Goal: Task Accomplishment & Management: Manage account settings

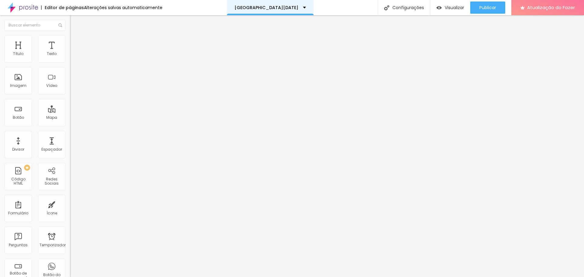
click at [291, 8] on div "[GEOGRAPHIC_DATA][DATE]" at bounding box center [270, 7] width 87 height 15
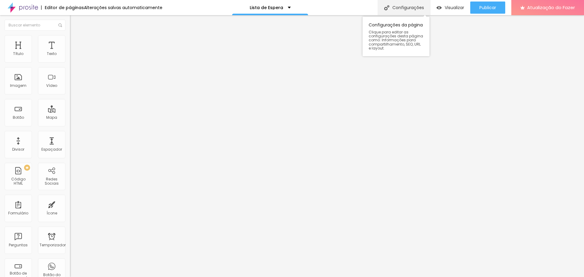
click at [417, 9] on font "Configurações" at bounding box center [408, 8] width 32 height 6
type input "Lista de Espera - [DATE]"
type input "/lista-de-espera-natal-2025"
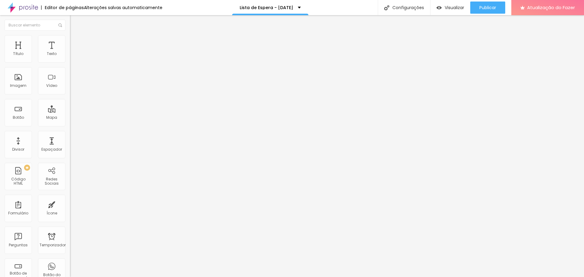
click at [75, 42] on font "Estilo" at bounding box center [79, 39] width 9 height 5
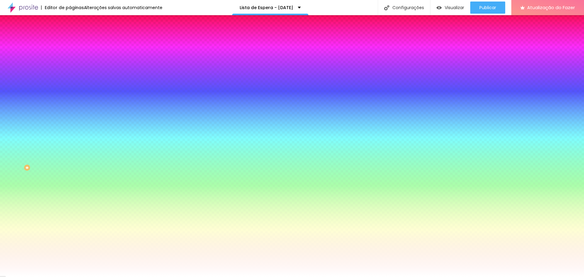
click at [70, 89] on input "#FFFFFF" at bounding box center [106, 86] width 73 height 6
paste input "004430"
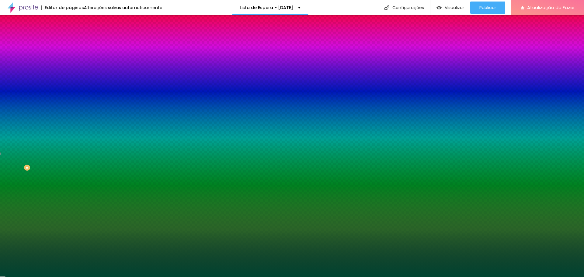
type input "#004430"
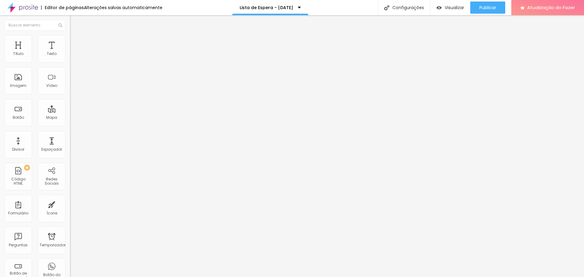
click at [74, 52] on font "Trocar imagem" at bounding box center [88, 49] width 29 height 5
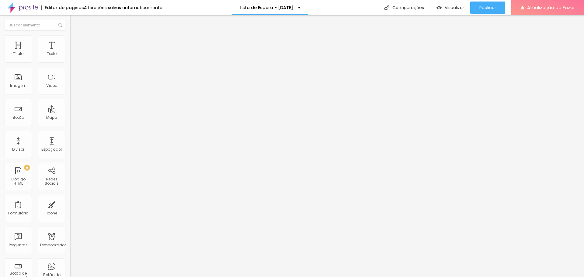
click at [74, 52] on font "Trocar imagem" at bounding box center [88, 49] width 29 height 5
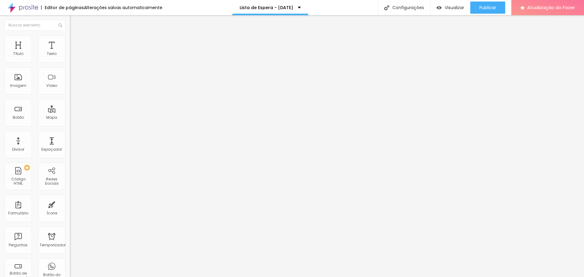
click at [70, 61] on div "CADASTRO" at bounding box center [105, 56] width 70 height 10
drag, startPoint x: 251, startPoint y: 187, endPoint x: 265, endPoint y: 196, distance: 16.8
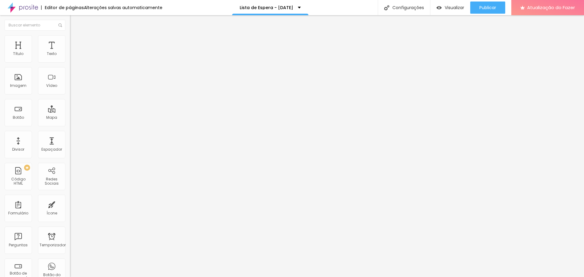
drag, startPoint x: 192, startPoint y: 189, endPoint x: 183, endPoint y: 188, distance: 9.5
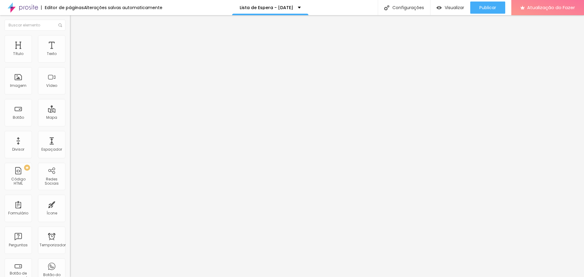
type input "Telefone"
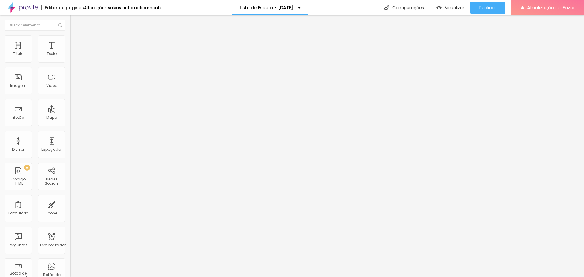
radio input "true"
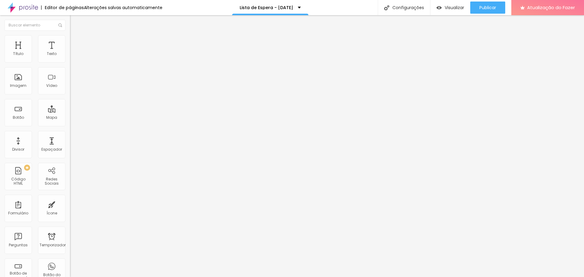
radio input "true"
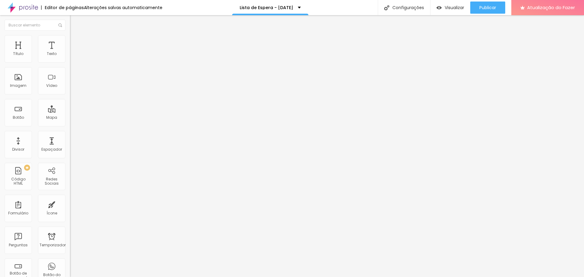
drag, startPoint x: 338, startPoint y: 44, endPoint x: 185, endPoint y: 48, distance: 153.3
drag, startPoint x: 196, startPoint y: 45, endPoint x: 259, endPoint y: 45, distance: 62.9
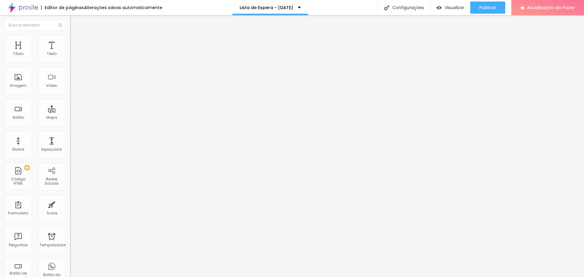
type input "j"
type input "N"
type input "Lista de Espera"
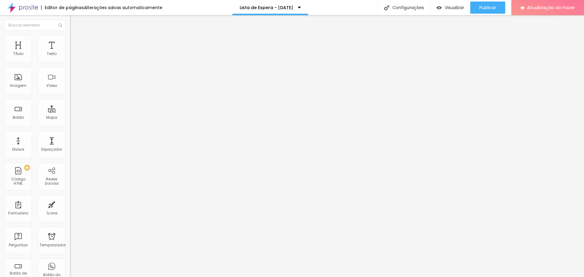
click at [70, 59] on div "Formulário Lista de Espera" at bounding box center [105, 56] width 70 height 18
click at [70, 61] on div "Lista de Espera" at bounding box center [105, 56] width 70 height 10
click at [74, 59] on div "Lista de Espera" at bounding box center [105, 56] width 62 height 5
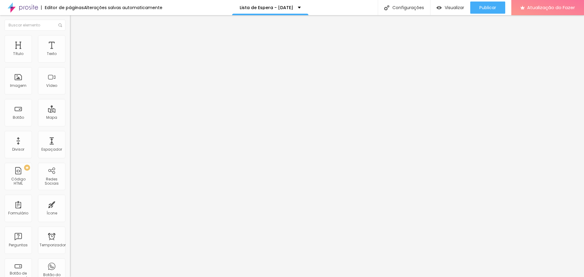
click at [70, 59] on div "Formulário Lista de Espera" at bounding box center [105, 56] width 70 height 18
click at [70, 61] on img at bounding box center [72, 63] width 4 height 4
drag, startPoint x: 284, startPoint y: 82, endPoint x: 287, endPoint y: 78, distance: 5.6
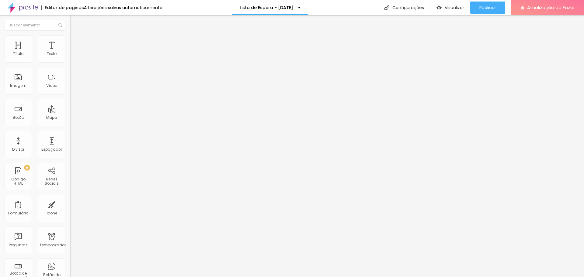
click at [70, 39] on img at bounding box center [72, 37] width 5 height 5
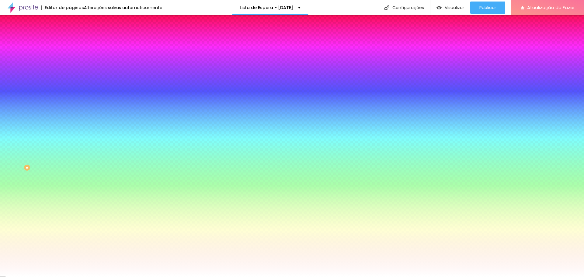
click at [72, 66] on icon "button" at bounding box center [74, 65] width 4 height 4
type input "17"
type input "18"
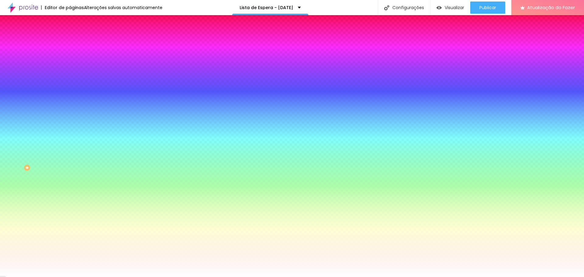
type input "19"
type input "20"
type input "19"
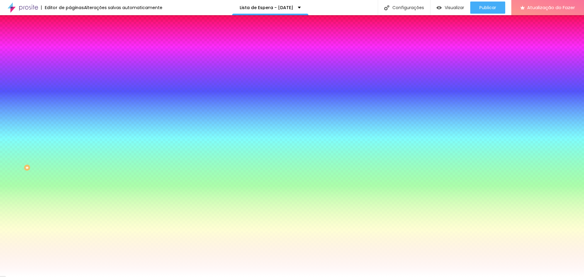
type input "19"
type input "18"
type input "17"
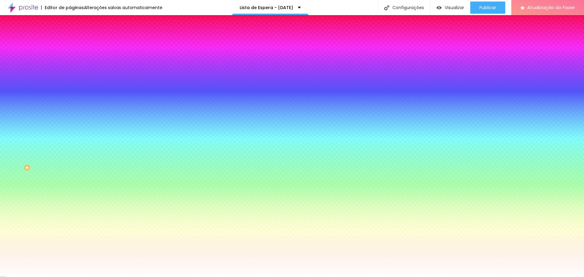
type input "17"
click at [36, 277] on div at bounding box center [292, 277] width 584 height 0
click at [72, 199] on icon "button" at bounding box center [74, 197] width 4 height 4
type input "15"
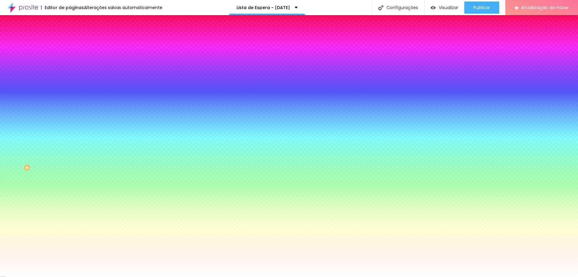
type input "15"
type input "16"
type input "17"
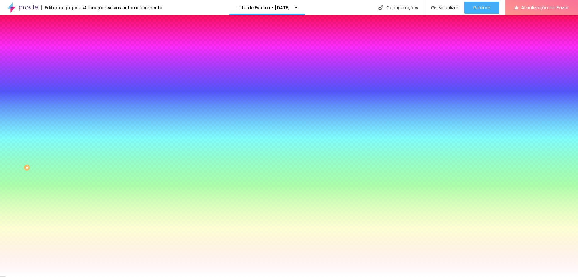
type input "21"
type input "22"
type input "24"
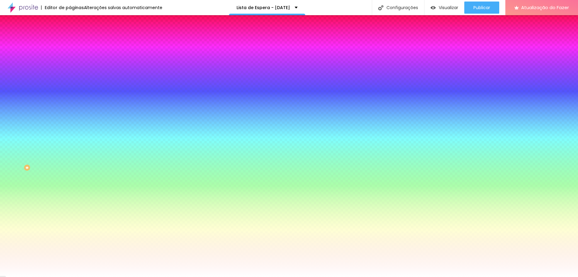
type input "24"
drag, startPoint x: 91, startPoint y: 247, endPoint x: 107, endPoint y: 247, distance: 16.1
type input "24"
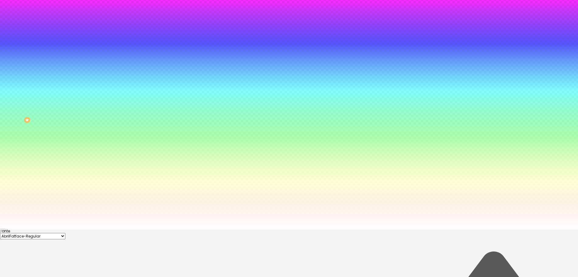
scroll to position [52, 0]
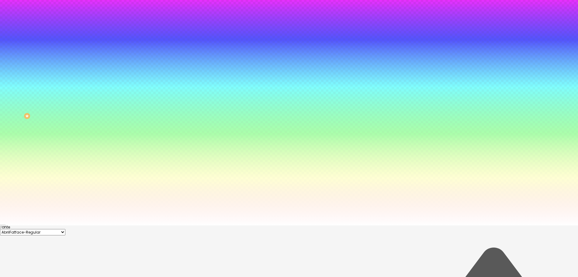
click at [117, 227] on div at bounding box center [289, 88] width 578 height 277
click at [129, 227] on div at bounding box center [289, 88] width 578 height 277
drag, startPoint x: 127, startPoint y: 255, endPoint x: 128, endPoint y: 258, distance: 3.2
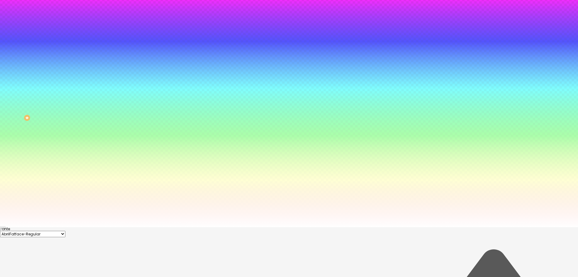
click at [128, 227] on div at bounding box center [289, 88] width 578 height 277
drag, startPoint x: 123, startPoint y: 223, endPoint x: 150, endPoint y: 223, distance: 27.4
click at [150, 223] on body "Editor de páginas Alterações [PERSON_NAME] automaticamente Lista de Espera - [D…" at bounding box center [289, 88] width 578 height 277
paste input "004430"
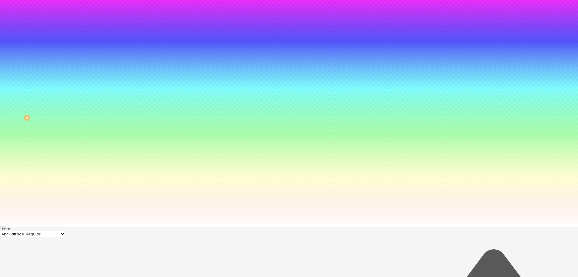
type input "#004430"
drag, startPoint x: 124, startPoint y: 223, endPoint x: 161, endPoint y: 223, distance: 37.7
click at [161, 223] on body "Editor de páginas Alterações [PERSON_NAME] automaticamente Lista de Espera - [D…" at bounding box center [289, 88] width 578 height 277
click at [152, 227] on div at bounding box center [289, 227] width 578 height 0
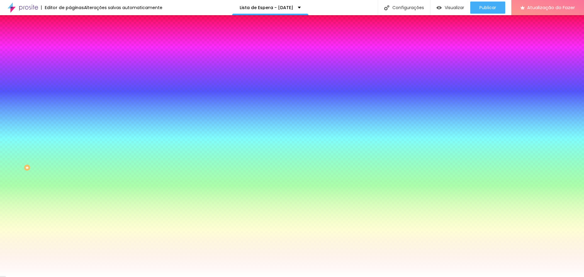
click at [70, 120] on div at bounding box center [105, 120] width 70 height 0
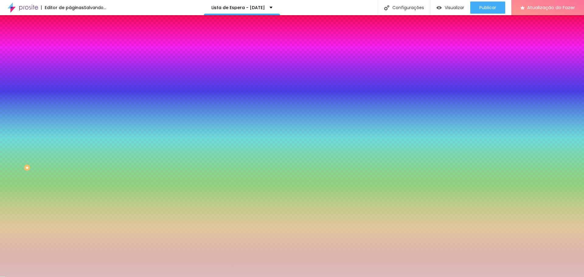
drag, startPoint x: 36, startPoint y: 148, endPoint x: 15, endPoint y: 145, distance: 20.9
click at [15, 145] on div at bounding box center [292, 138] width 584 height 277
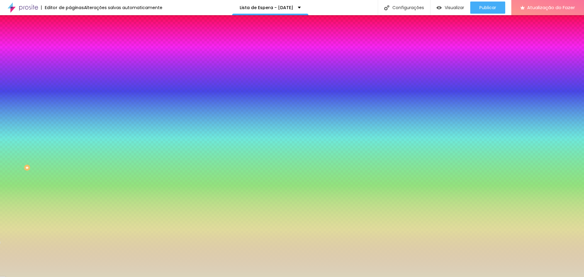
drag, startPoint x: 51, startPoint y: 175, endPoint x: 54, endPoint y: 178, distance: 4.1
click at [54, 178] on div at bounding box center [292, 138] width 584 height 277
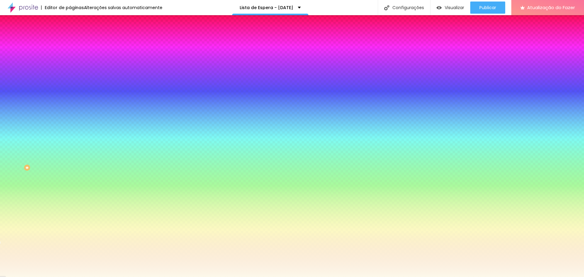
drag, startPoint x: 16, startPoint y: 142, endPoint x: 12, endPoint y: 139, distance: 4.5
click at [12, 139] on div at bounding box center [292, 138] width 584 height 277
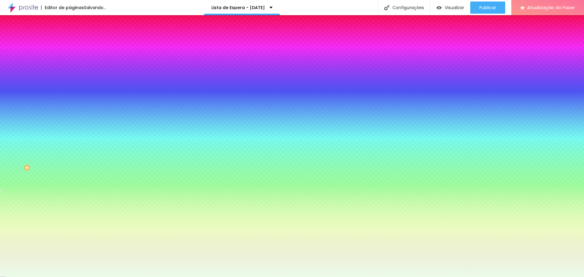
drag, startPoint x: 56, startPoint y: 174, endPoint x: 56, endPoint y: 170, distance: 4.0
click at [56, 170] on div at bounding box center [292, 138] width 584 height 277
paste input "004430"
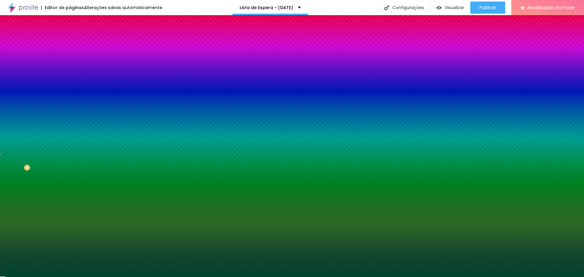
type input "#004430"
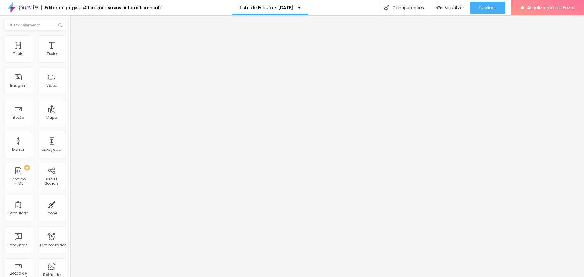
click at [75, 42] on font "Estilo" at bounding box center [79, 39] width 9 height 5
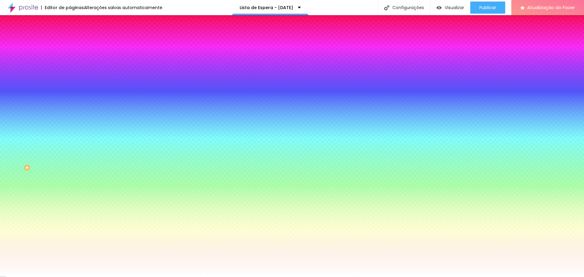
click at [70, 60] on input "#33720F" at bounding box center [106, 61] width 73 height 6
drag, startPoint x: 63, startPoint y: 61, endPoint x: 28, endPoint y: 61, distance: 35.0
click at [70, 61] on div "Cor de fundo Voltar ao padrão #33720F" at bounding box center [105, 55] width 70 height 17
paste input "004430"
type input "#004430"
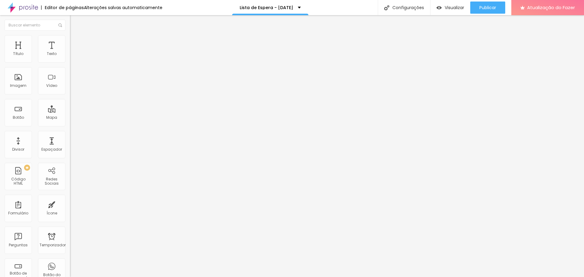
click at [70, 38] on img at bounding box center [72, 37] width 5 height 5
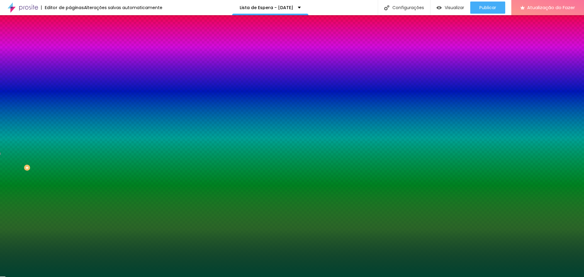
click at [73, 66] on icon "button" at bounding box center [74, 64] width 2 height 2
drag, startPoint x: 122, startPoint y: 140, endPoint x: 144, endPoint y: 141, distance: 21.9
paste input "443"
type input "#004430"
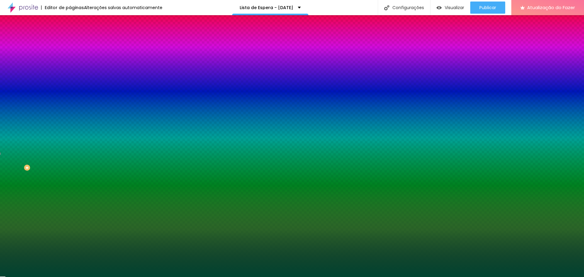
click at [42, 277] on div at bounding box center [292, 277] width 584 height 0
click at [72, 83] on icon "button" at bounding box center [74, 81] width 4 height 4
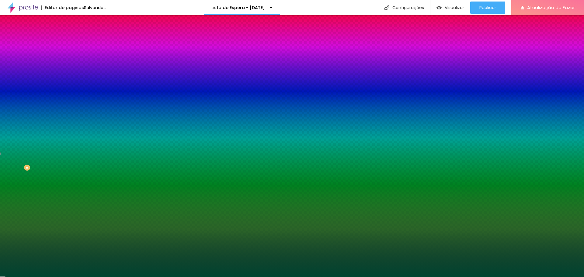
type input "#FFFFFF"
drag, startPoint x: 99, startPoint y: 160, endPoint x: 80, endPoint y: 141, distance: 27.5
click at [182, 277] on div at bounding box center [292, 277] width 584 height 0
click at [72, 101] on icon "button" at bounding box center [74, 102] width 4 height 4
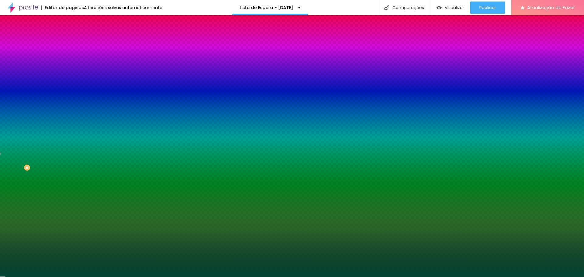
type input "#FFF7F7"
drag, startPoint x: 63, startPoint y: 158, endPoint x: 62, endPoint y: 143, distance: 15.2
click at [110, 277] on div at bounding box center [292, 281] width 584 height 0
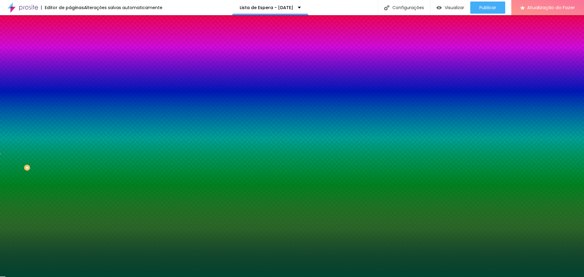
click at [34, 277] on div at bounding box center [292, 277] width 584 height 0
click at [72, 141] on icon "button" at bounding box center [74, 139] width 4 height 4
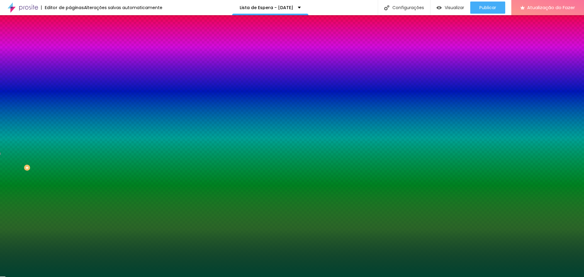
click at [130, 259] on div at bounding box center [292, 138] width 584 height 277
click at [129, 261] on div at bounding box center [292, 138] width 584 height 277
drag, startPoint x: 89, startPoint y: 229, endPoint x: 89, endPoint y: 222, distance: 7.0
click at [89, 222] on div at bounding box center [292, 138] width 584 height 277
drag, startPoint x: 93, startPoint y: 229, endPoint x: 87, endPoint y: 218, distance: 12.4
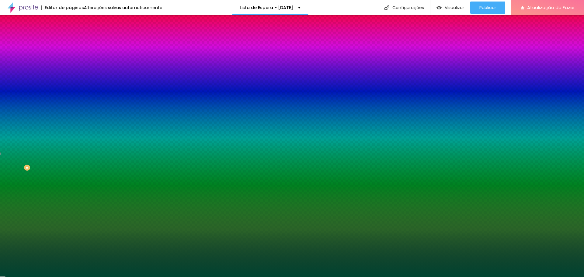
click at [121, 243] on div at bounding box center [292, 138] width 584 height 277
drag, startPoint x: 110, startPoint y: 239, endPoint x: 99, endPoint y: 227, distance: 16.2
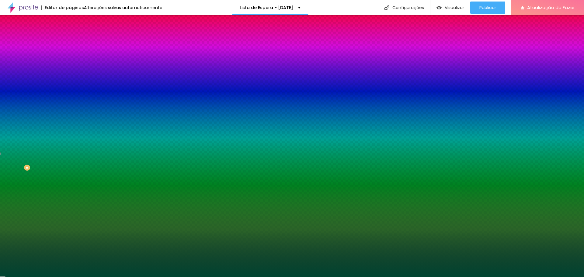
click at [99, 227] on div at bounding box center [292, 138] width 584 height 277
click at [128, 261] on div at bounding box center [292, 138] width 584 height 277
click at [98, 223] on div at bounding box center [292, 138] width 584 height 277
type input "#FFF6C5"
click at [94, 221] on div at bounding box center [292, 138] width 584 height 277
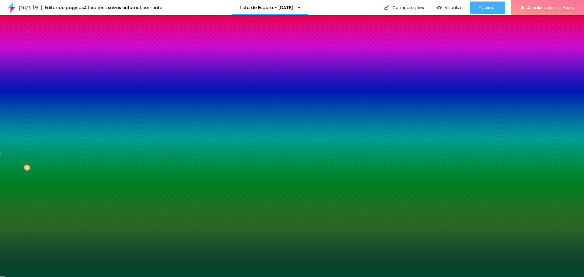
click at [33, 277] on div at bounding box center [292, 277] width 584 height 0
click at [70, 174] on button "button" at bounding box center [74, 177] width 9 height 6
click at [89, 232] on div at bounding box center [292, 138] width 584 height 277
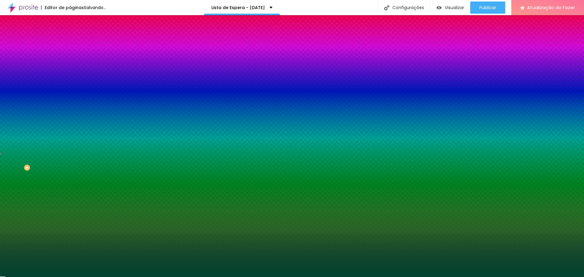
drag, startPoint x: 90, startPoint y: 231, endPoint x: 101, endPoint y: 242, distance: 15.7
click at [105, 248] on div at bounding box center [292, 138] width 584 height 277
click at [105, 250] on div at bounding box center [292, 138] width 584 height 277
click at [79, 238] on div at bounding box center [292, 138] width 584 height 277
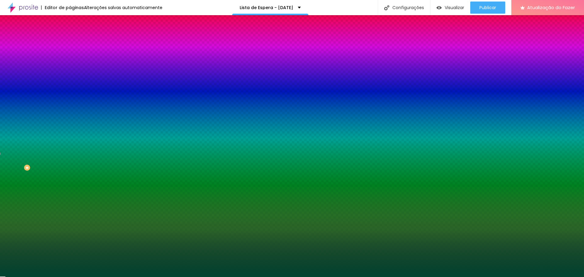
type input "#48864D"
click at [79, 242] on div at bounding box center [292, 138] width 584 height 277
click at [112, 277] on div at bounding box center [292, 281] width 584 height 0
click at [134, 277] on div at bounding box center [292, 277] width 584 height 0
click at [73, 198] on icon "button" at bounding box center [74, 197] width 2 height 2
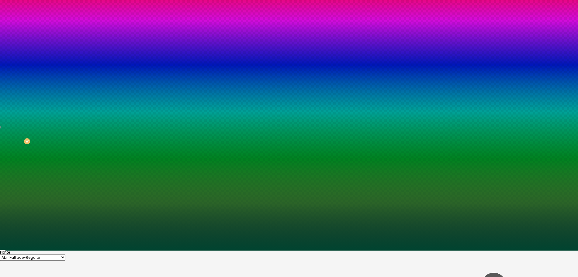
scroll to position [14, 0]
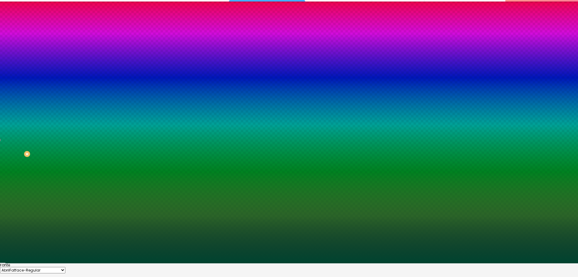
click at [59, 264] on div at bounding box center [289, 264] width 578 height 0
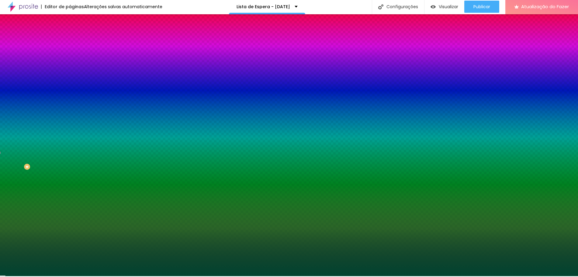
scroll to position [0, 0]
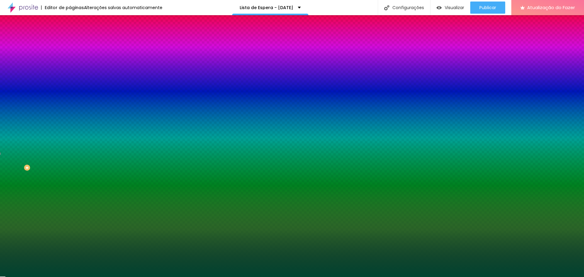
click at [72, 199] on icon "button" at bounding box center [74, 197] width 4 height 4
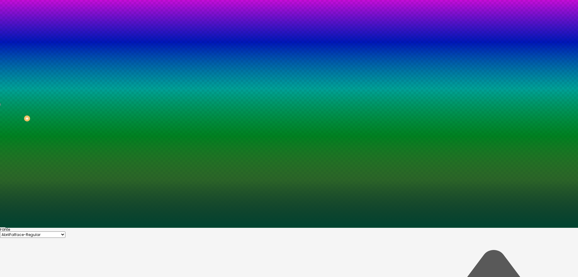
scroll to position [50, 0]
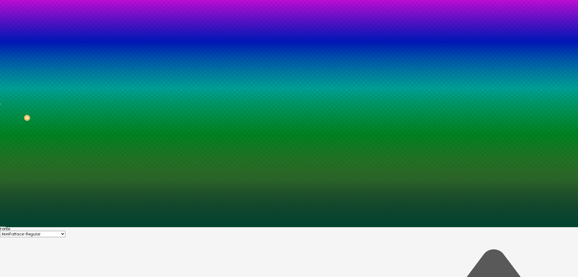
click at [114, 227] on div at bounding box center [289, 88] width 578 height 277
drag, startPoint x: 114, startPoint y: 249, endPoint x: 110, endPoint y: 259, distance: 10.8
click at [110, 227] on div at bounding box center [289, 88] width 578 height 277
drag, startPoint x: 124, startPoint y: 224, endPoint x: 142, endPoint y: 224, distance: 18.2
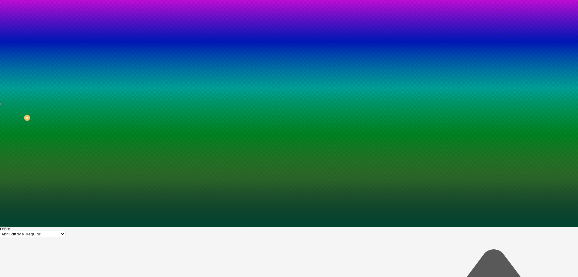
paste input "004430"
type input "#004430"
click at [104, 227] on div at bounding box center [289, 227] width 578 height 0
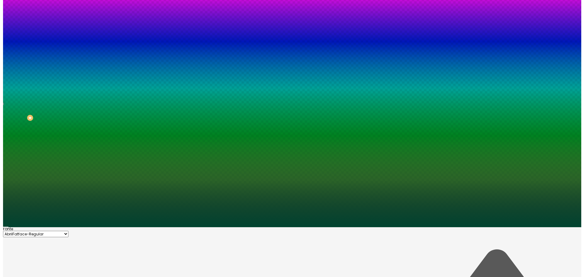
scroll to position [0, 0]
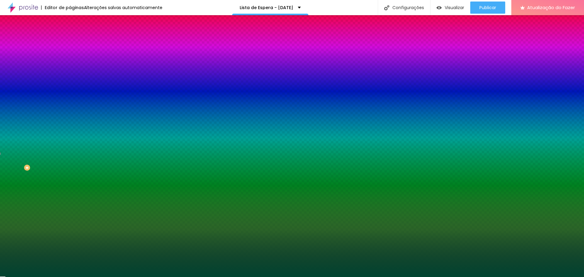
click at [70, 51] on div "Botão" at bounding box center [105, 49] width 70 height 4
click at [70, 68] on button "button" at bounding box center [74, 65] width 9 height 6
click at [114, 163] on div at bounding box center [292, 138] width 584 height 277
type input "#FFFFFF"
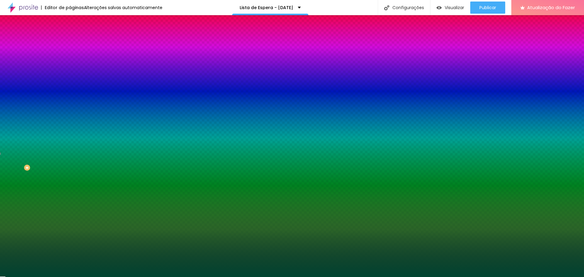
drag, startPoint x: 114, startPoint y: 163, endPoint x: 76, endPoint y: 140, distance: 44.1
click at [92, 277] on div at bounding box center [292, 277] width 584 height 0
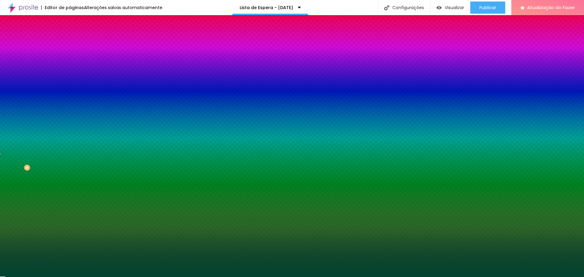
click at [70, 72] on font "Borda" at bounding box center [76, 69] width 12 height 5
click at [70, 51] on div "Botão" at bounding box center [105, 49] width 70 height 4
click at [70, 85] on button "button" at bounding box center [74, 81] width 9 height 6
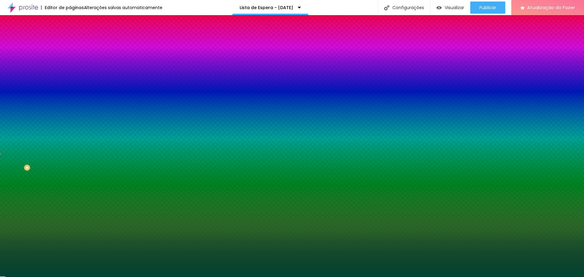
click at [109, 154] on div at bounding box center [292, 138] width 584 height 277
type input "#FFFFFF"
drag, startPoint x: 91, startPoint y: 151, endPoint x: 73, endPoint y: 138, distance: 22.2
click at [96, 277] on div at bounding box center [292, 277] width 584 height 0
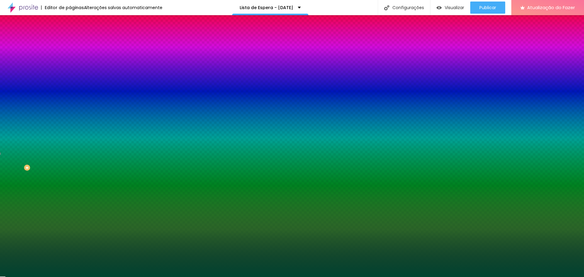
click at [72, 102] on icon "button" at bounding box center [74, 102] width 4 height 4
click at [60, 277] on div at bounding box center [292, 277] width 584 height 0
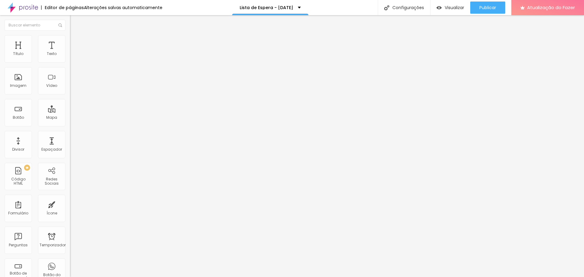
click at [74, 21] on img "button" at bounding box center [76, 22] width 5 height 5
click at [21, 119] on font "Botão" at bounding box center [18, 117] width 11 height 5
click at [70, 61] on img at bounding box center [72, 63] width 4 height 4
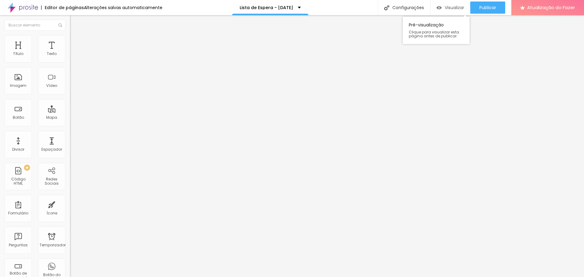
click at [451, 6] on font "Visualizar" at bounding box center [453, 8] width 19 height 6
click at [70, 39] on img at bounding box center [72, 37] width 5 height 5
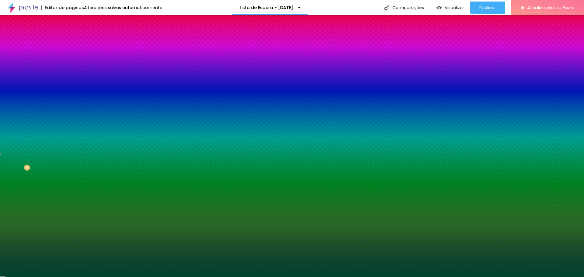
click at [70, 63] on font "Nenhum" at bounding box center [78, 60] width 16 height 5
click at [70, 73] on font "Paralaxe" at bounding box center [78, 69] width 16 height 5
click at [70, 67] on span "Nenhum" at bounding box center [78, 64] width 16 height 5
click at [70, 60] on font "Efeito da Imagem" at bounding box center [86, 56] width 33 height 5
click at [70, 109] on button "button" at bounding box center [74, 106] width 9 height 6
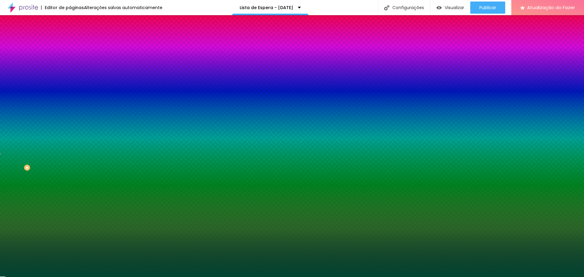
drag, startPoint x: 81, startPoint y: 216, endPoint x: 67, endPoint y: 216, distance: 14.0
type input "90"
type input "85"
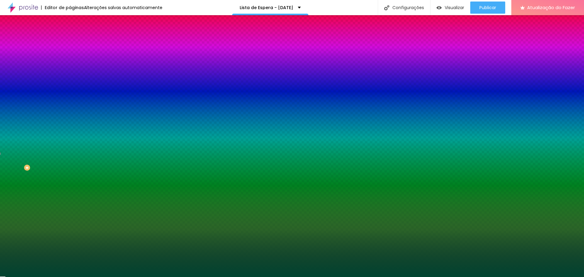
type input "85"
type input "80"
type input "75"
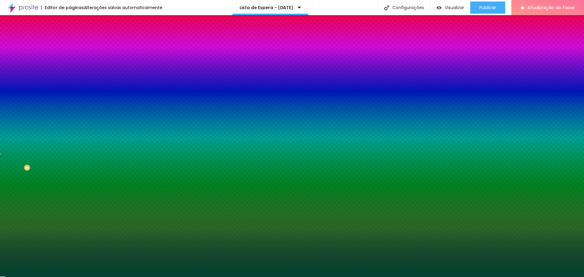
type input "70"
type input "65"
type input "60"
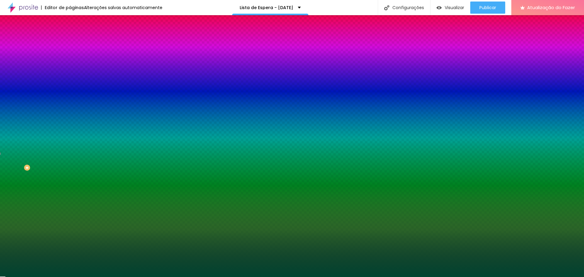
type input "60"
type input "65"
type input "70"
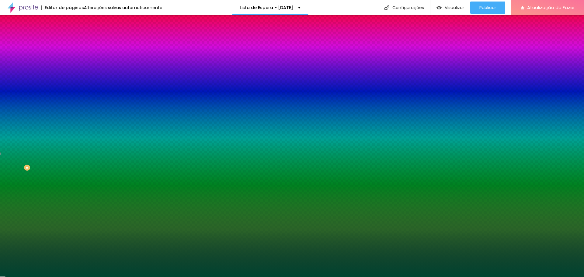
type input "75"
type input "70"
type input "65"
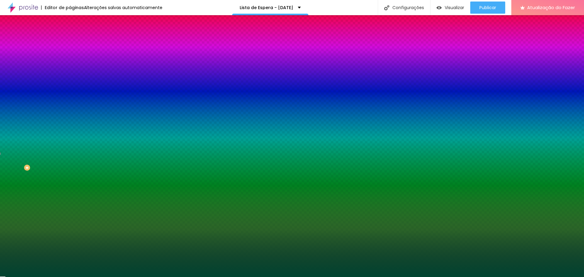
type input "65"
type input "60"
type input "65"
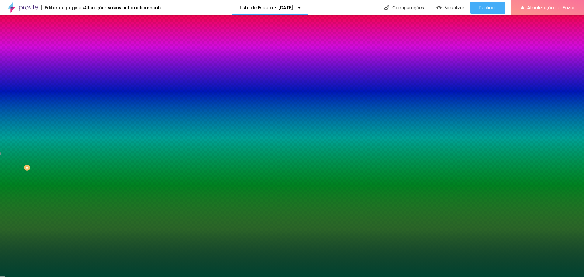
type input "70"
type input "75"
drag, startPoint x: 78, startPoint y: 219, endPoint x: 73, endPoint y: 219, distance: 4.3
type input "75"
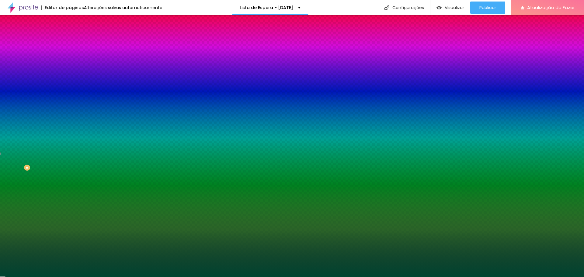
type input "105"
type input "110"
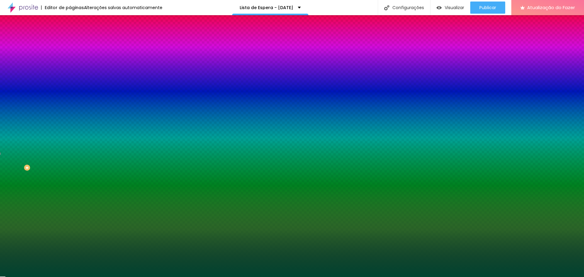
type input "130"
type input "125"
drag, startPoint x: 67, startPoint y: 235, endPoint x: 71, endPoint y: 235, distance: 3.4
type input "125"
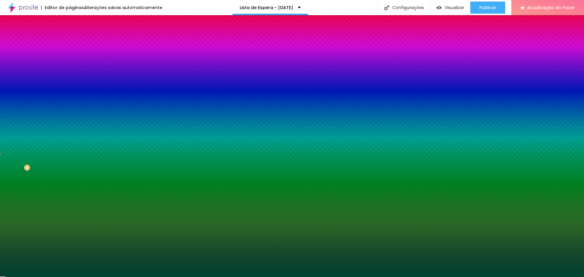
click at [48, 277] on div at bounding box center [292, 277] width 584 height 0
click at [75, 36] on font "Conteúdo" at bounding box center [84, 33] width 19 height 5
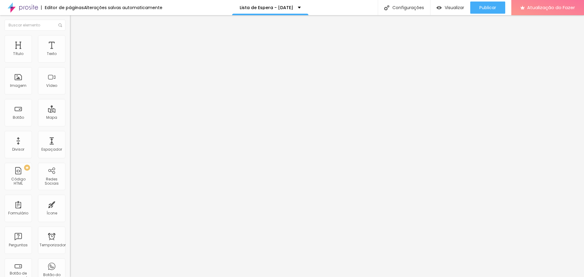
click at [70, 55] on font "Encaixotado" at bounding box center [82, 52] width 24 height 5
click at [70, 65] on span "Completo" at bounding box center [79, 62] width 19 height 5
click at [70, 59] on span "Encaixotado" at bounding box center [82, 56] width 24 height 5
click at [75, 43] on font "Avançado" at bounding box center [85, 45] width 20 height 5
type input "34"
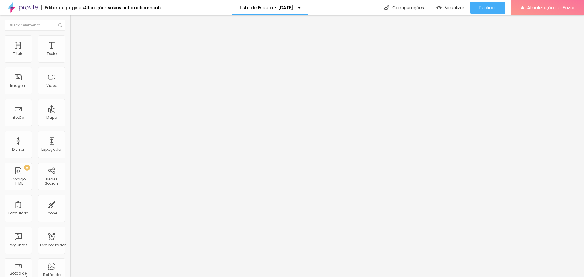
type input "34"
type input "92"
type input "134"
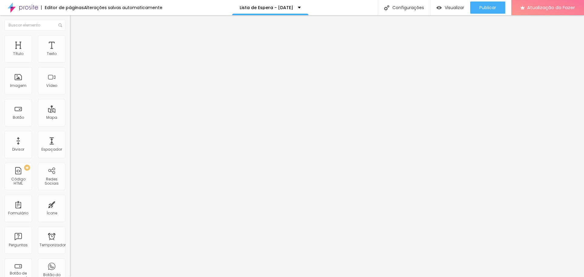
type input "144"
type input "155"
type input "165"
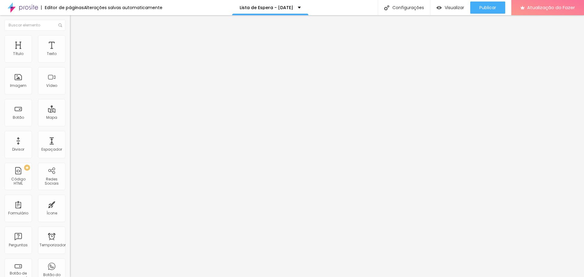
type input "165"
type input "171"
type input "176"
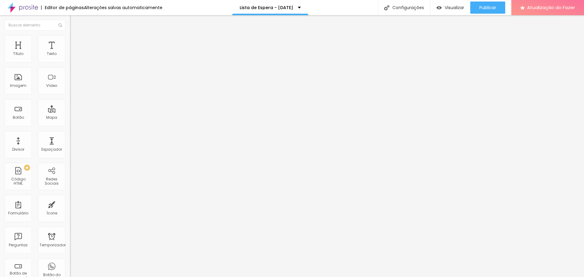
type input "108"
type input "0"
drag, startPoint x: 14, startPoint y: 71, endPoint x: 0, endPoint y: 72, distance: 14.4
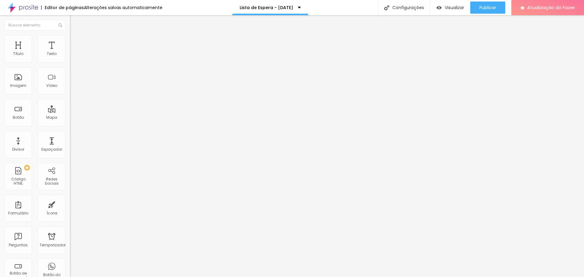
type input "0"
click at [70, 204] on input "range" at bounding box center [89, 206] width 39 height 5
type input "5"
type input "10"
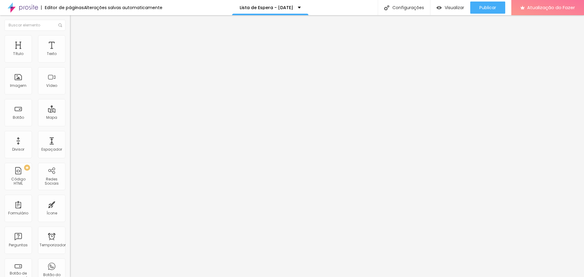
type input "10"
type input "15"
type input "20"
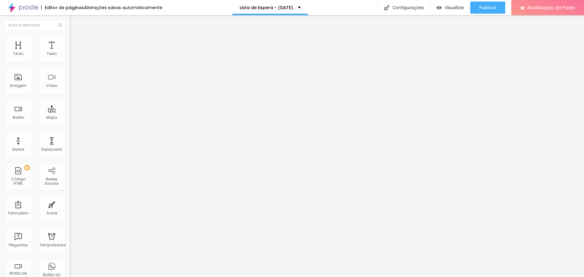
type input "25"
type input "30"
type input "25"
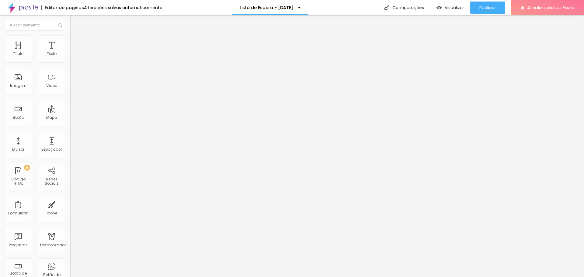
type input "25"
type input "20"
type input "15"
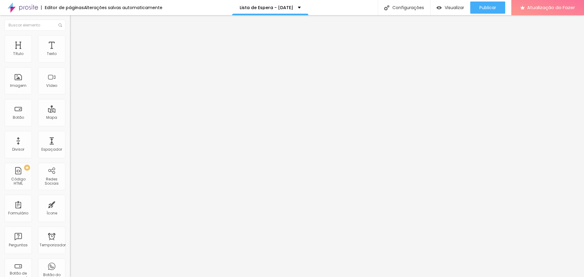
type input "10"
type input "5"
type input "0"
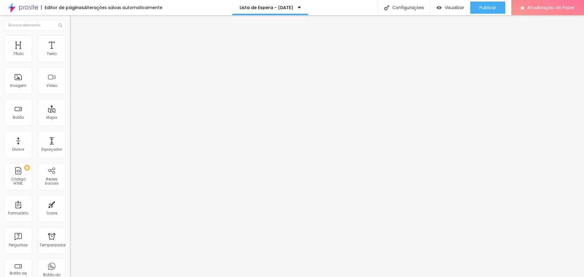
type input "0"
type input "15"
type input "25"
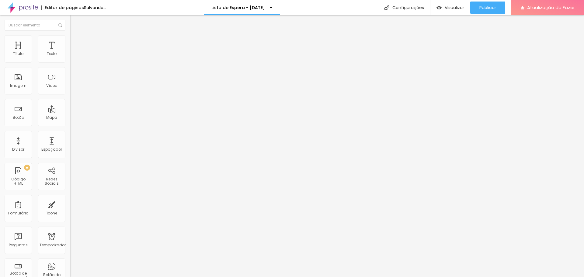
type input "30"
drag, startPoint x: 16, startPoint y: 59, endPoint x: 128, endPoint y: 60, distance: 111.9
type input "30"
click at [109, 118] on input "range" at bounding box center [89, 120] width 39 height 5
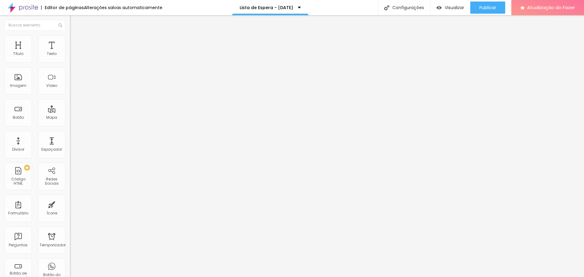
click at [74, 24] on img "button" at bounding box center [76, 22] width 5 height 5
click at [70, 37] on img at bounding box center [72, 37] width 5 height 5
click at [70, 95] on font "Original" at bounding box center [77, 92] width 15 height 5
click at [70, 98] on div "Cinema 16:9" at bounding box center [105, 97] width 70 height 4
click at [70, 112] on span "Original" at bounding box center [77, 109] width 15 height 5
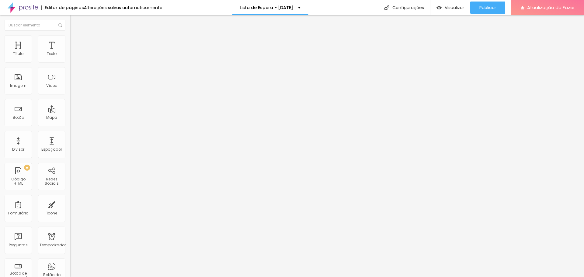
click at [70, 99] on font "Cinema" at bounding box center [77, 96] width 15 height 5
click at [70, 61] on img at bounding box center [72, 63] width 4 height 4
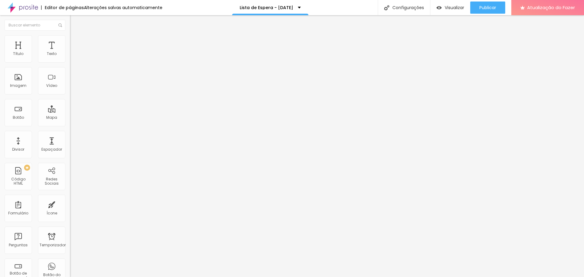
click at [70, 61] on img at bounding box center [72, 63] width 4 height 4
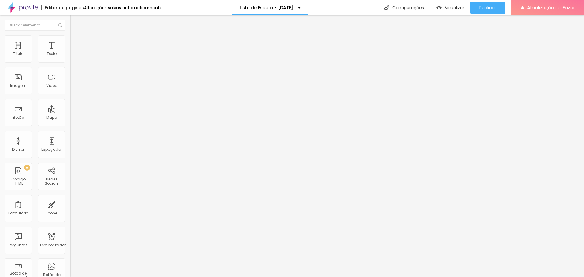
drag, startPoint x: 241, startPoint y: 224, endPoint x: 243, endPoint y: 219, distance: 4.9
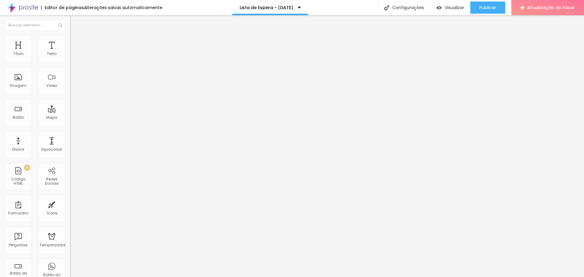
click at [70, 59] on div "Formulário Lista de Espera" at bounding box center [105, 56] width 70 height 18
click at [70, 61] on img at bounding box center [72, 63] width 4 height 4
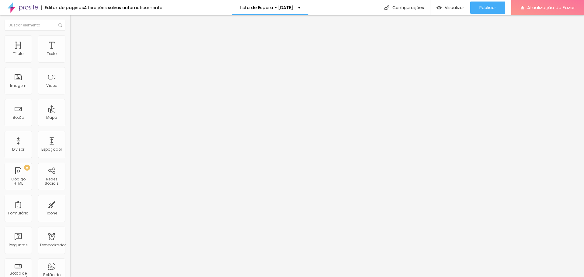
radio input "true"
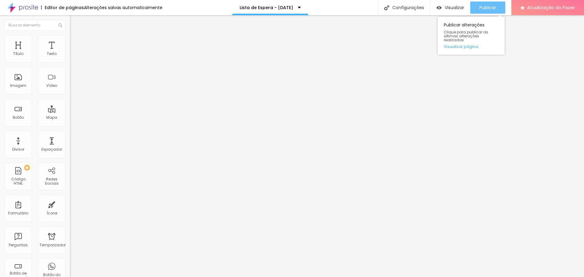
click at [494, 4] on div "Publicar" at bounding box center [487, 8] width 17 height 12
click at [70, 38] on li "Estilo" at bounding box center [105, 38] width 70 height 6
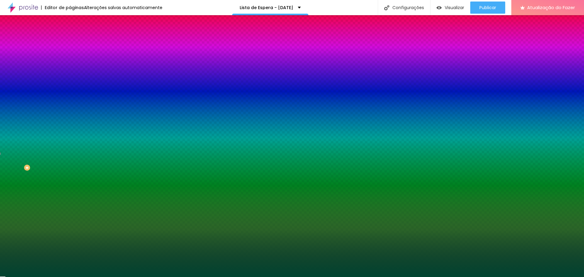
click at [70, 63] on font "Nenhum" at bounding box center [78, 60] width 16 height 5
click at [70, 126] on button "button" at bounding box center [74, 123] width 9 height 6
type input "105"
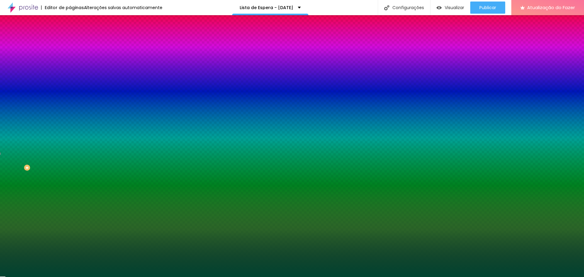
type input "100"
type input "95"
type input "90"
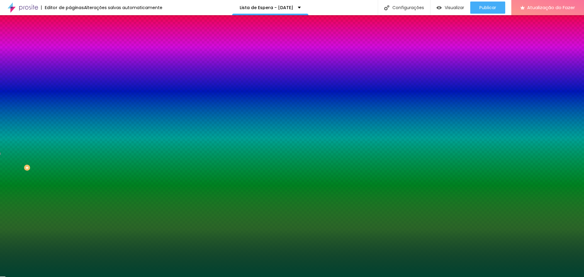
type input "90"
type input "85"
type input "80"
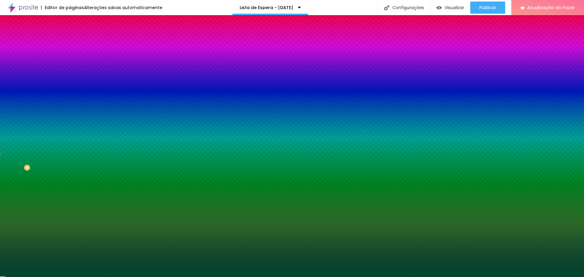
type input "75"
type input "70"
type input "75"
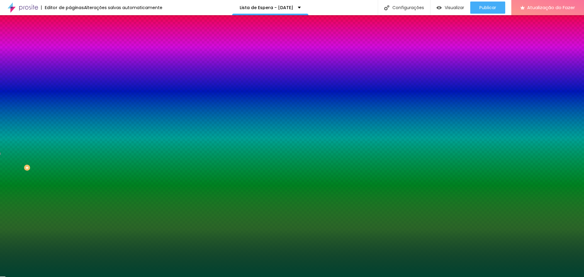
type input "75"
type input "80"
type input "85"
drag, startPoint x: 81, startPoint y: 233, endPoint x: 76, endPoint y: 233, distance: 5.5
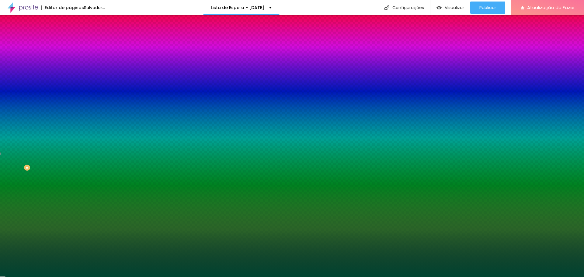
type input "85"
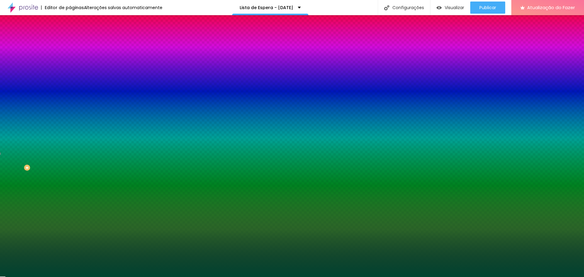
drag, startPoint x: 126, startPoint y: 260, endPoint x: 106, endPoint y: 238, distance: 29.9
type input "#E4E4CC"
click at [61, 277] on div at bounding box center [292, 277] width 584 height 0
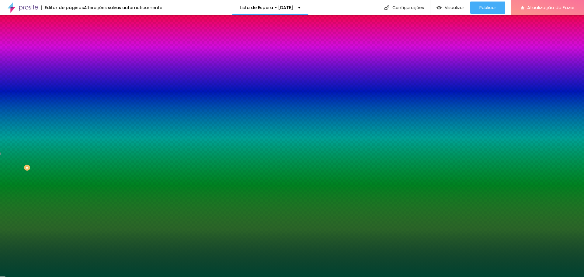
click at [73, 107] on icon "button" at bounding box center [74, 105] width 2 height 2
type input "#F0F3BD"
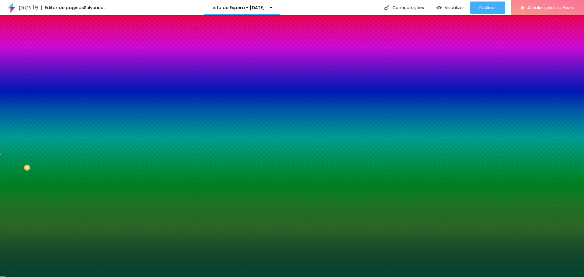
click at [505, 277] on div at bounding box center [292, 277] width 584 height 0
click at [70, 35] on img at bounding box center [72, 31] width 5 height 5
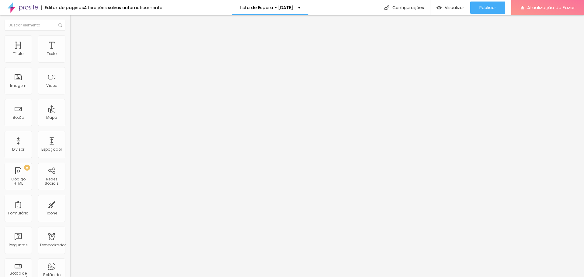
click at [74, 21] on div "Editar nulo" at bounding box center [90, 22] width 32 height 5
click at [70, 38] on img at bounding box center [72, 37] width 5 height 5
click at [70, 95] on font "Cinema 16:9" at bounding box center [81, 92] width 23 height 5
click at [70, 38] on img at bounding box center [72, 37] width 5 height 5
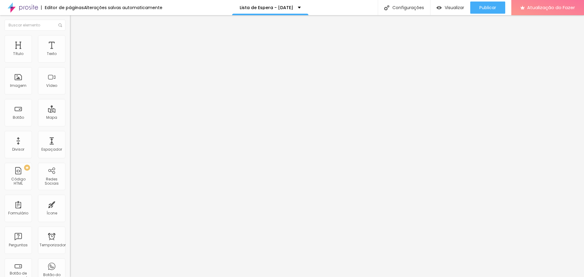
type input "2"
type input "3"
type input "5"
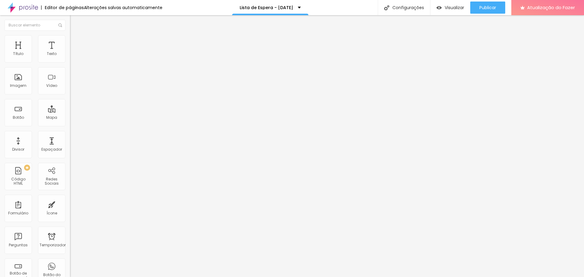
type input "5"
type input "7"
type input "8"
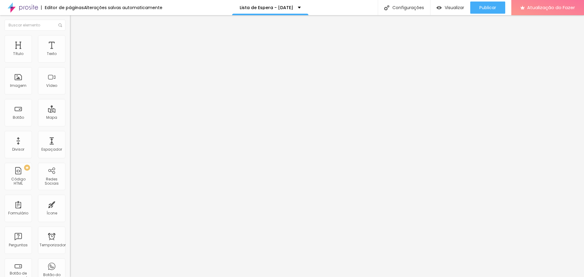
type input "11"
type input "15"
type input "18"
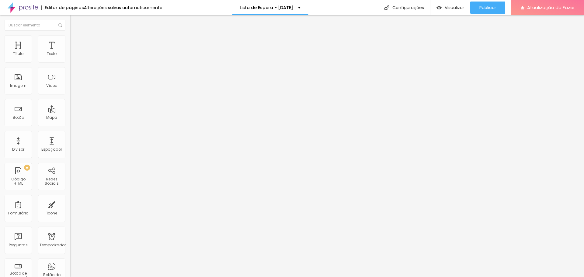
type input "18"
type input "28"
type input "30"
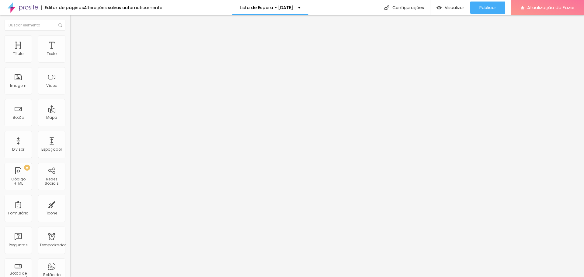
type input "31"
type input "33"
type input "35"
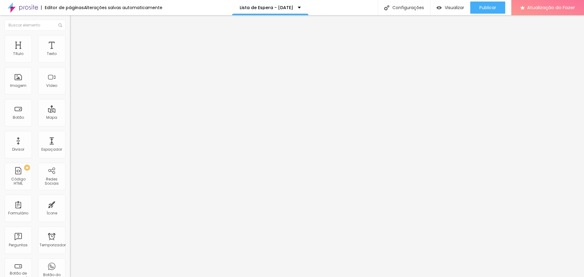
type input "35"
type input "36"
type input "38"
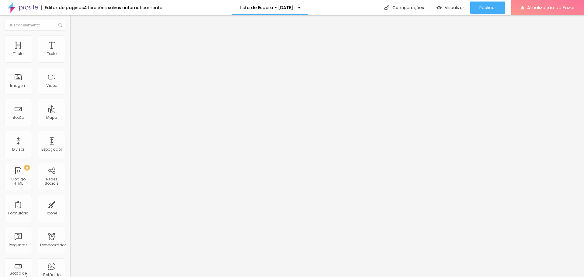
type input "41"
type input "44"
type input "48"
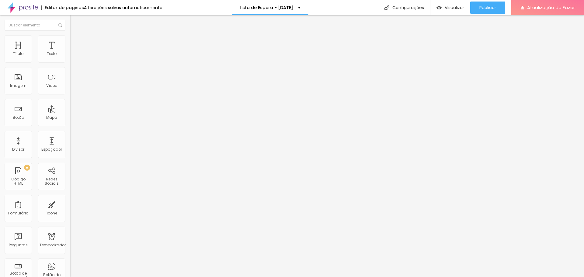
type input "48"
type input "49"
drag, startPoint x: 14, startPoint y: 76, endPoint x: 4, endPoint y: 77, distance: 10.1
click at [70, 133] on input "range" at bounding box center [89, 135] width 39 height 5
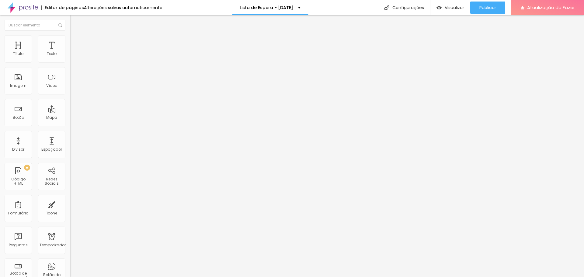
drag, startPoint x: 62, startPoint y: 66, endPoint x: 40, endPoint y: 64, distance: 22.6
click at [70, 62] on input "range" at bounding box center [89, 59] width 39 height 5
drag, startPoint x: 40, startPoint y: 64, endPoint x: 26, endPoint y: 63, distance: 13.1
click at [70, 62] on input "range" at bounding box center [89, 59] width 39 height 5
click at [485, 5] on font "Publicar" at bounding box center [487, 8] width 17 height 6
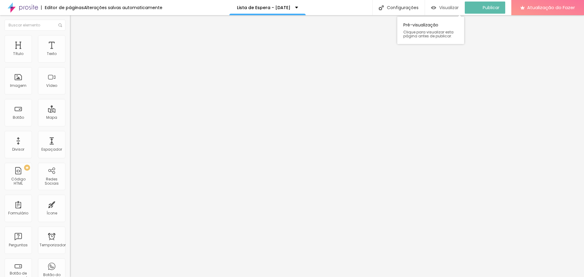
click at [453, 6] on font "Visualizar" at bounding box center [448, 8] width 19 height 6
click at [70, 58] on button "button" at bounding box center [74, 55] width 9 height 6
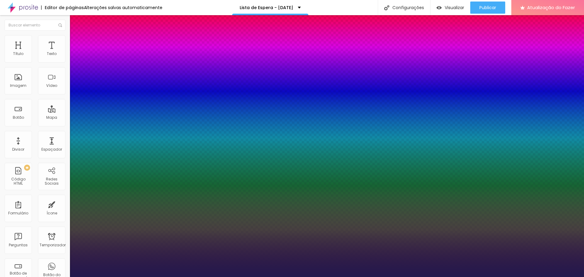
click at [527, 277] on div at bounding box center [292, 277] width 584 height 0
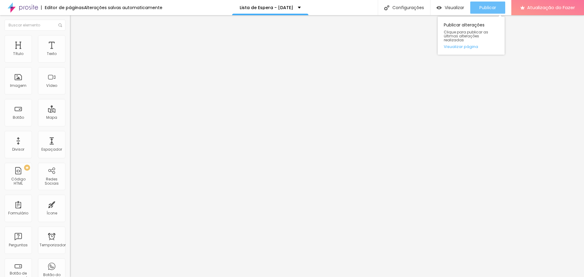
click at [493, 5] on font "Publicar" at bounding box center [487, 8] width 17 height 6
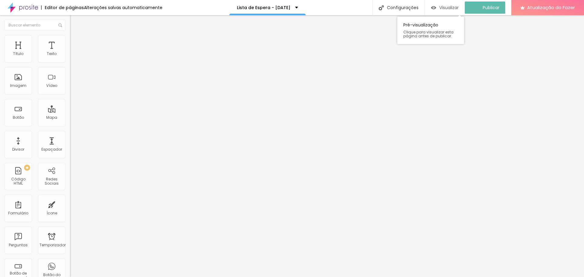
click at [455, 8] on font "Visualizar" at bounding box center [448, 8] width 19 height 6
